Goal: Navigation & Orientation: Find specific page/section

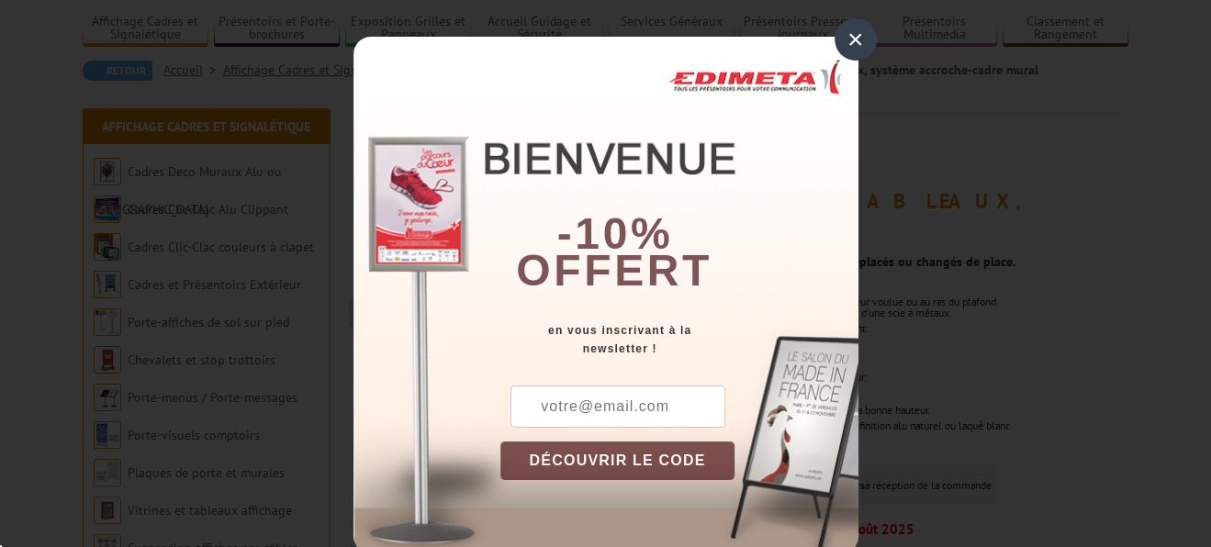
scroll to position [183, 0]
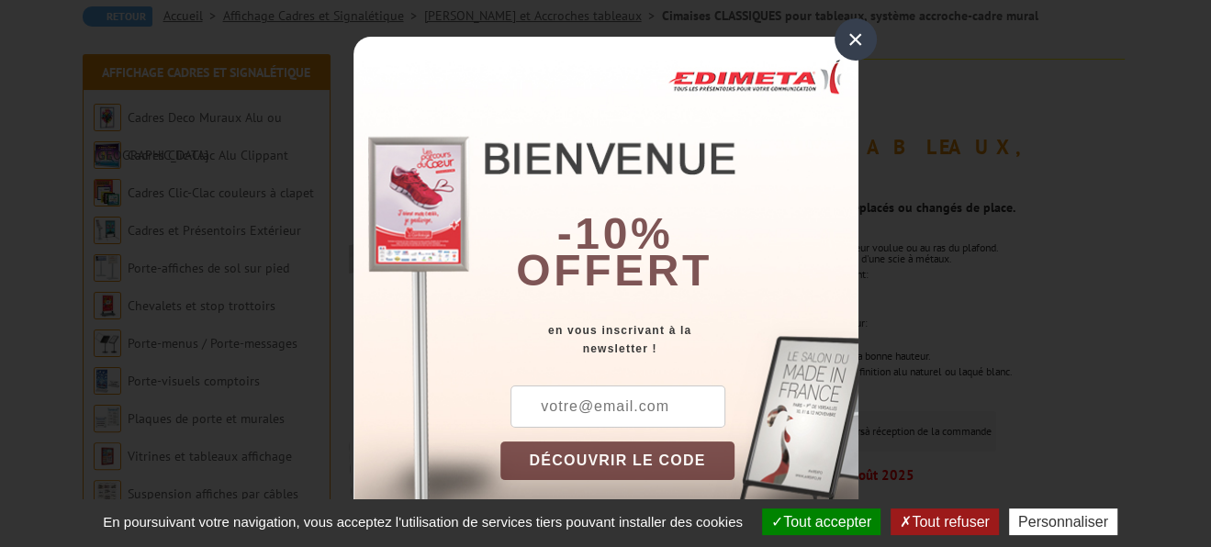
click at [852, 45] on div "×" at bounding box center [856, 39] width 42 height 42
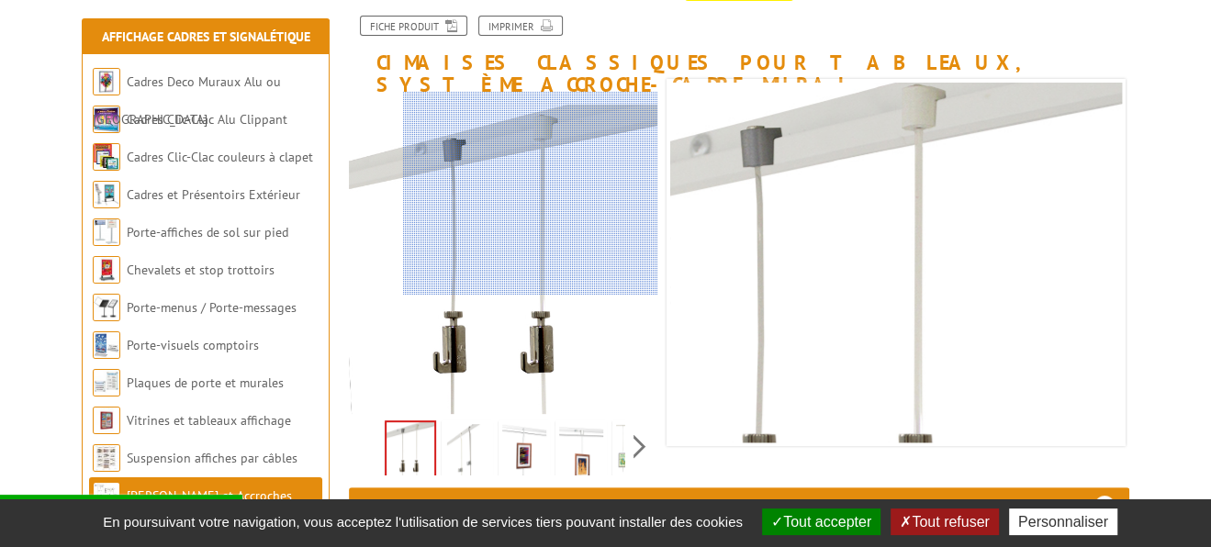
scroll to position [275, 0]
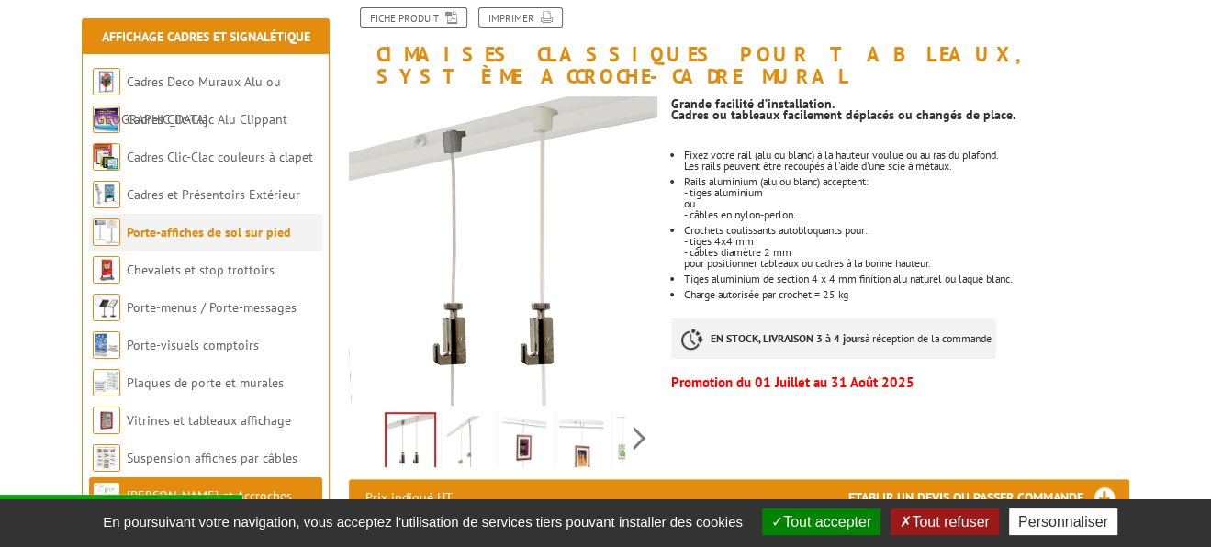
click at [241, 235] on link "Porte-affiches de sol sur pied" at bounding box center [209, 232] width 164 height 17
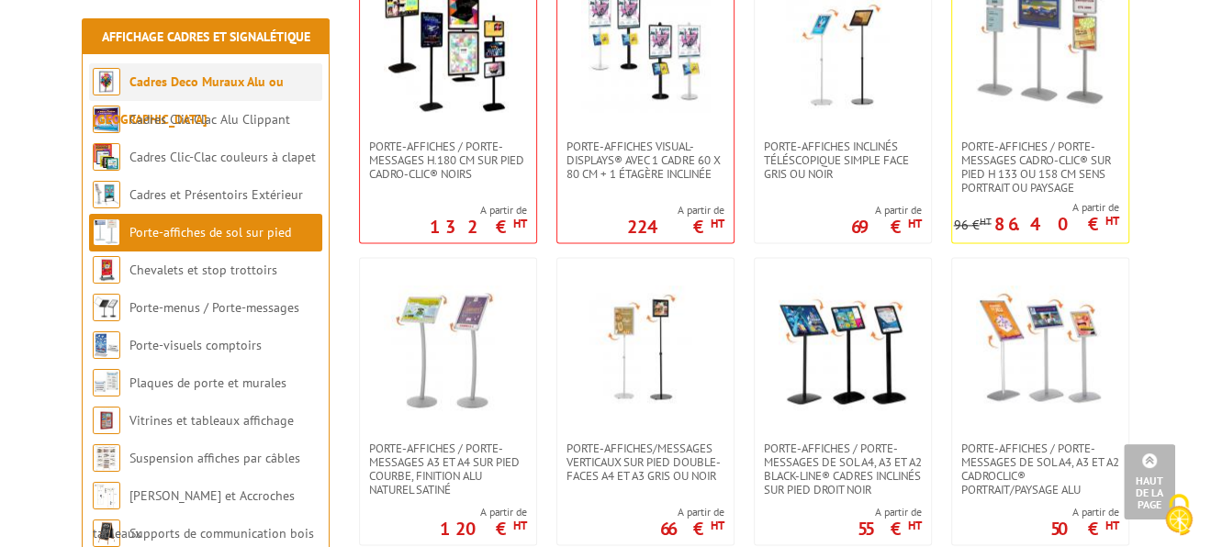
scroll to position [1652, 0]
